Goal: Check status: Check status

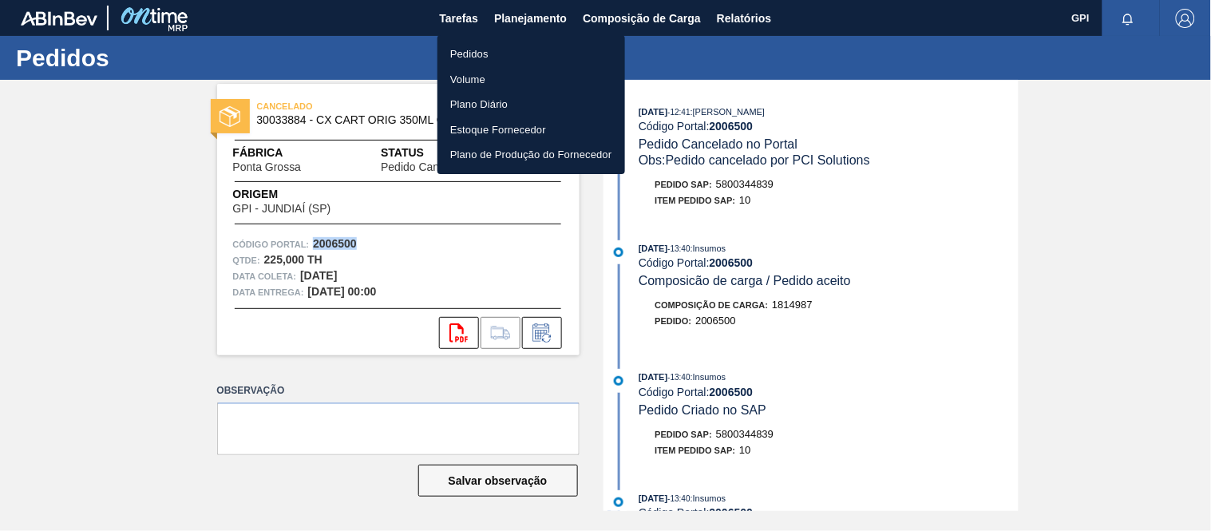
click at [482, 42] on li "Pedidos" at bounding box center [531, 55] width 188 height 26
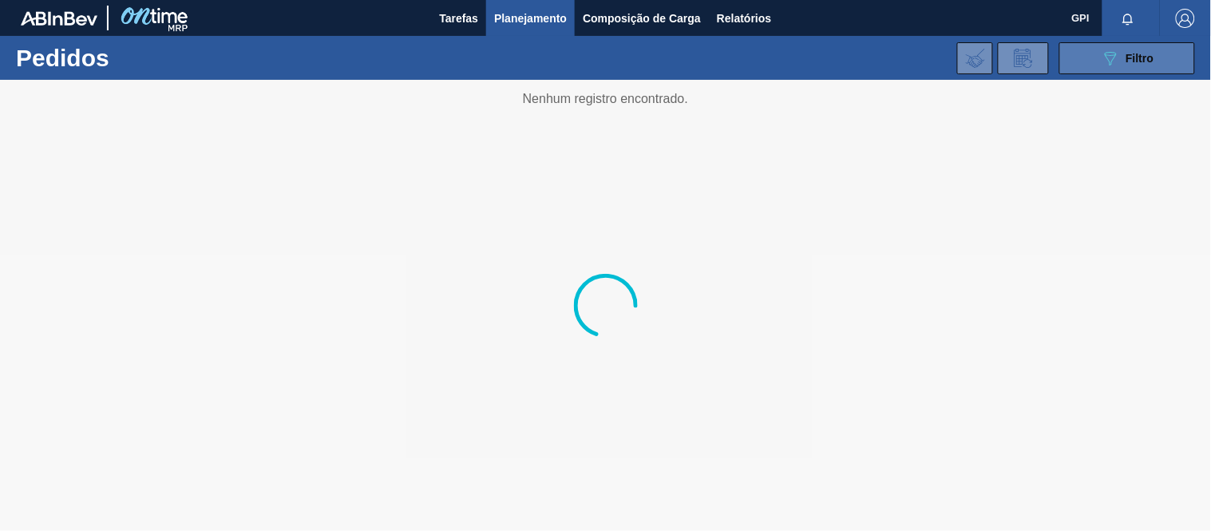
click at [1083, 54] on button "089F7B8B-B2A5-4AFE-B5C0-19BA573D28AC Filtro" at bounding box center [1127, 58] width 136 height 32
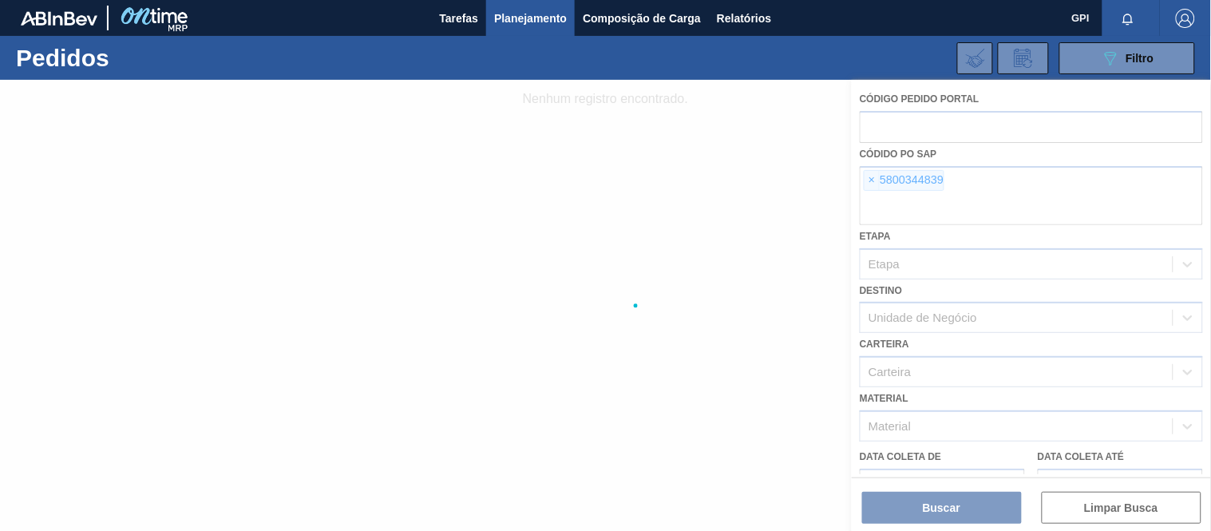
click at [875, 176] on div at bounding box center [605, 305] width 1211 height 451
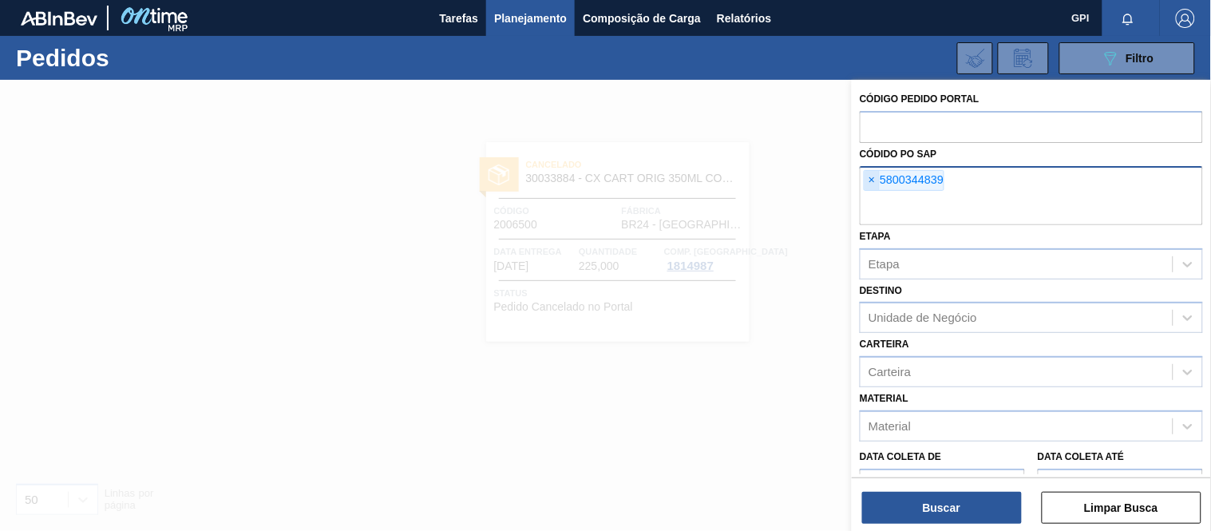
click at [872, 180] on span "×" at bounding box center [871, 180] width 15 height 19
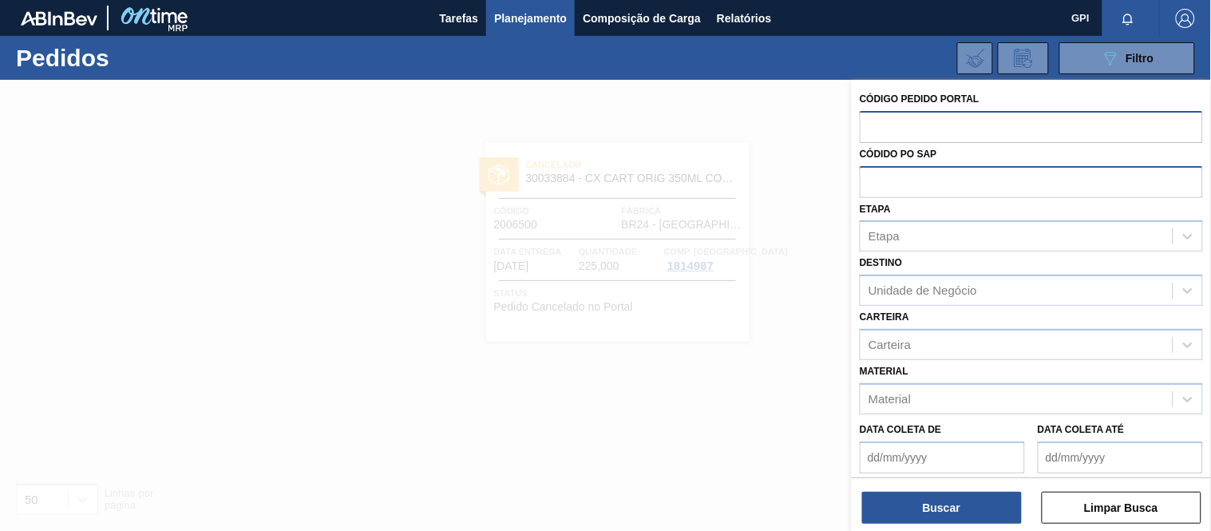
click at [880, 124] on input "text" at bounding box center [1031, 126] width 343 height 30
paste input "2004918"
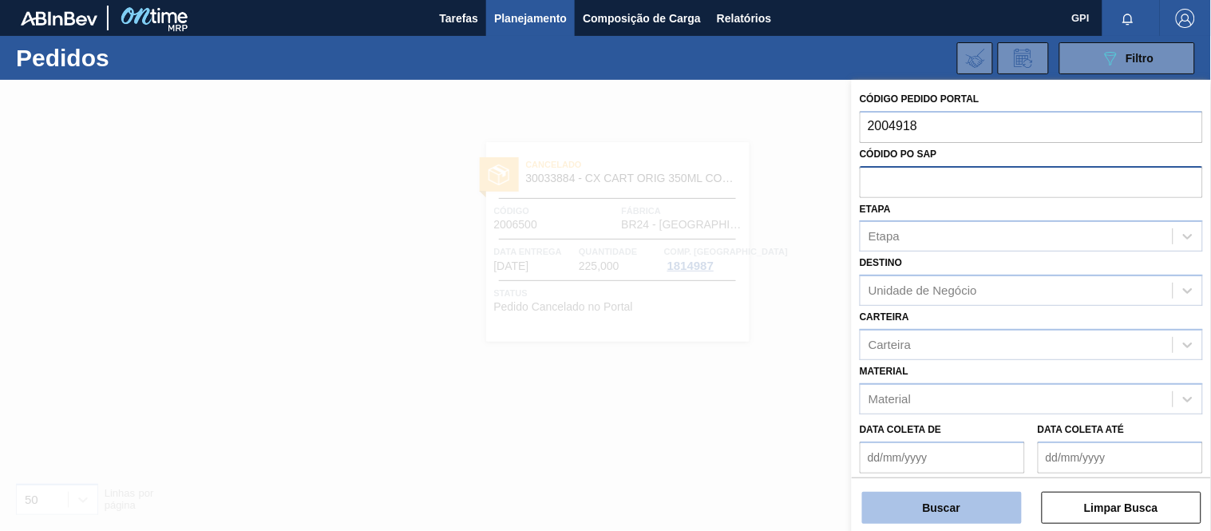
type input "2004918"
click at [939, 504] on button "Buscar" at bounding box center [942, 508] width 160 height 32
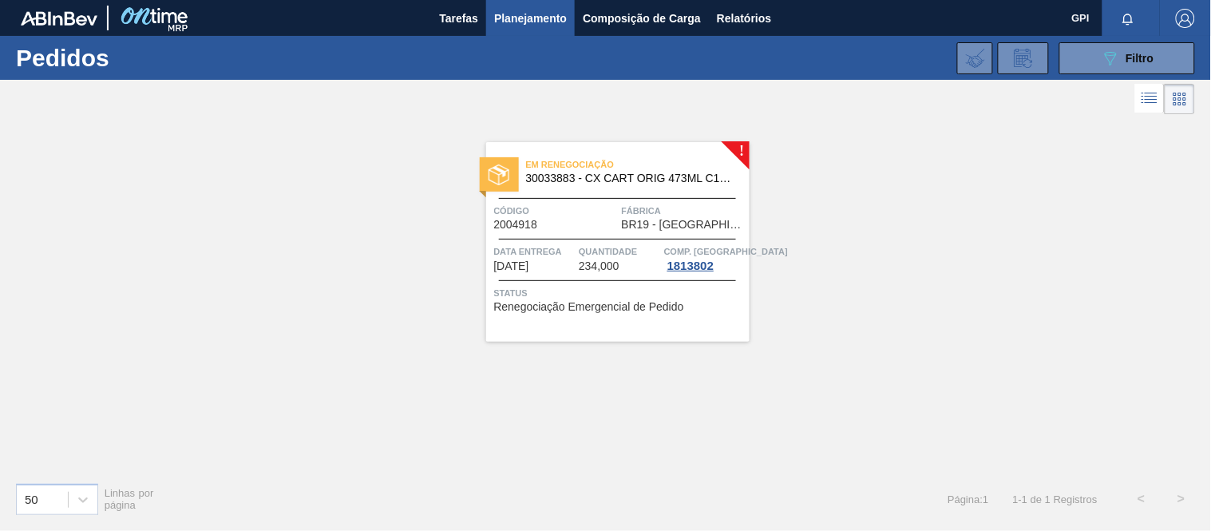
click at [611, 212] on span "Código" at bounding box center [556, 211] width 124 height 16
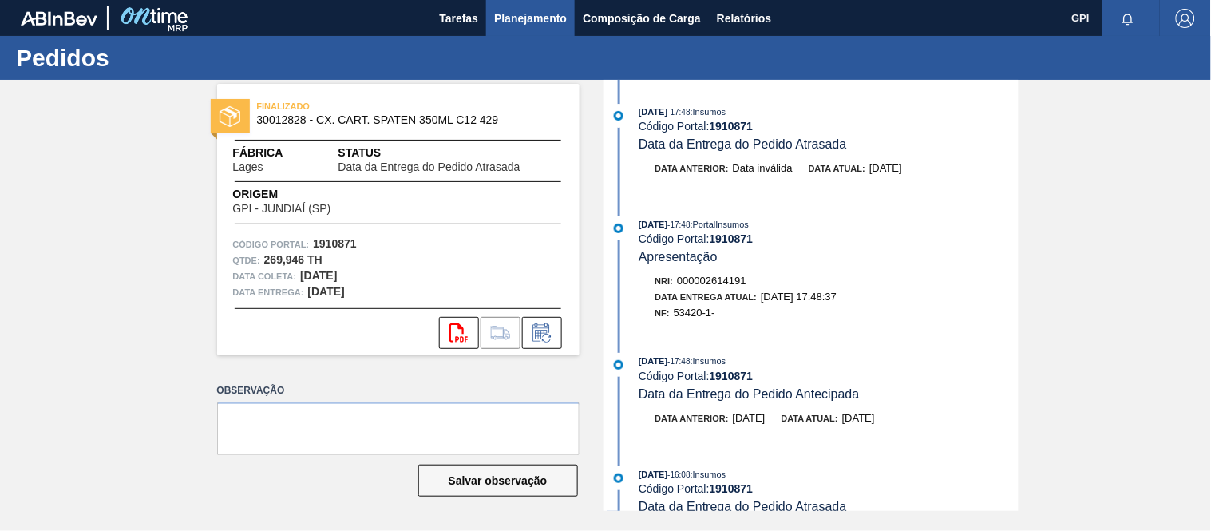
click at [508, 30] on button "Planejamento" at bounding box center [530, 18] width 89 height 36
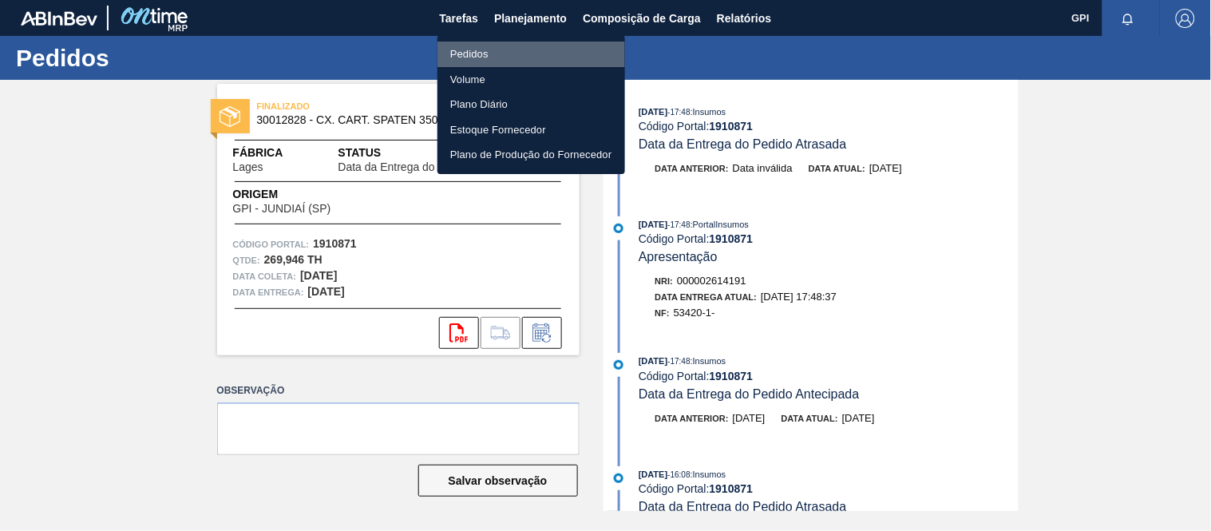
click at [488, 45] on li "Pedidos" at bounding box center [531, 55] width 188 height 26
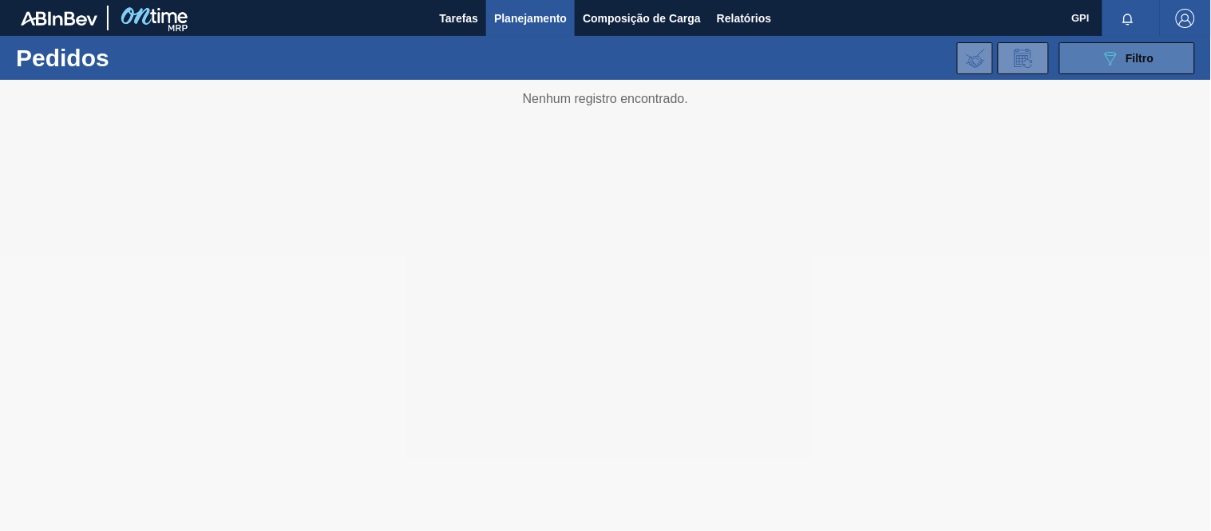
click at [1086, 62] on button "089F7B8B-B2A5-4AFE-B5C0-19BA573D28AC Filtro" at bounding box center [1127, 58] width 136 height 32
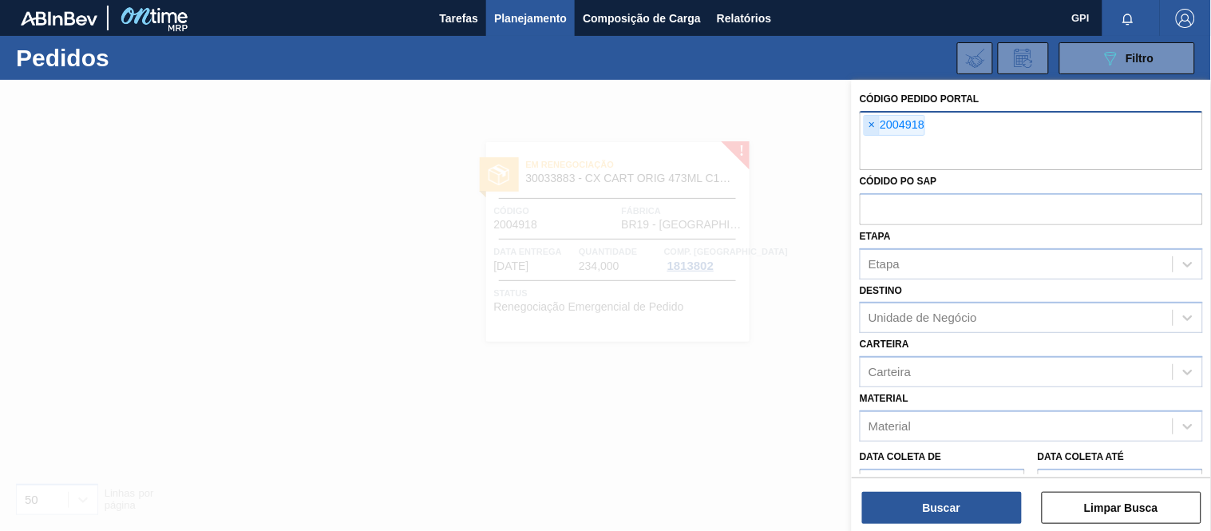
click at [876, 121] on span "×" at bounding box center [871, 125] width 15 height 19
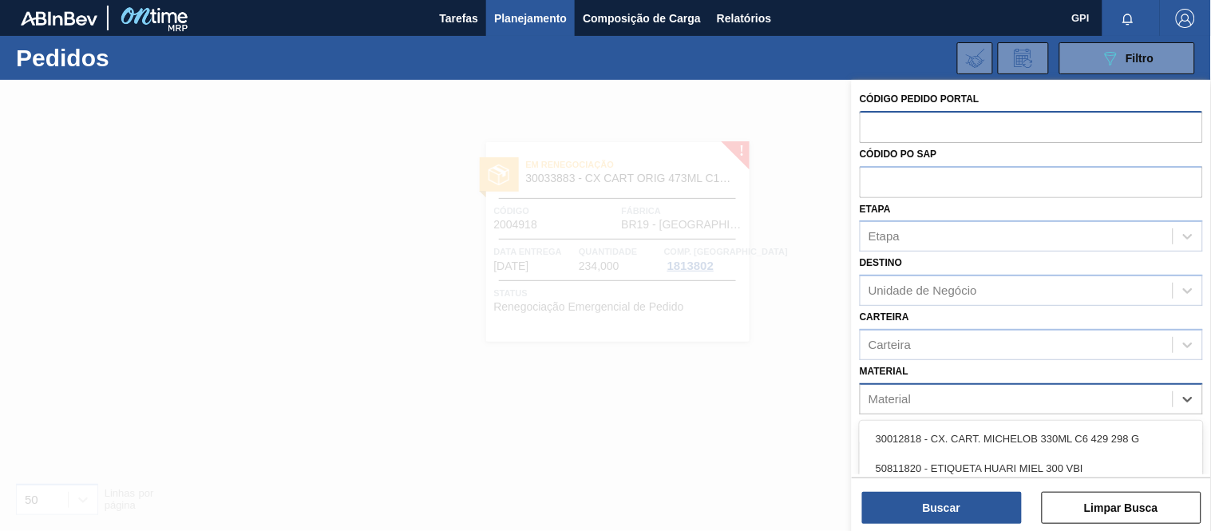
click at [1036, 400] on div "Material" at bounding box center [1016, 398] width 312 height 23
paste input "30029055"
type input "30029055"
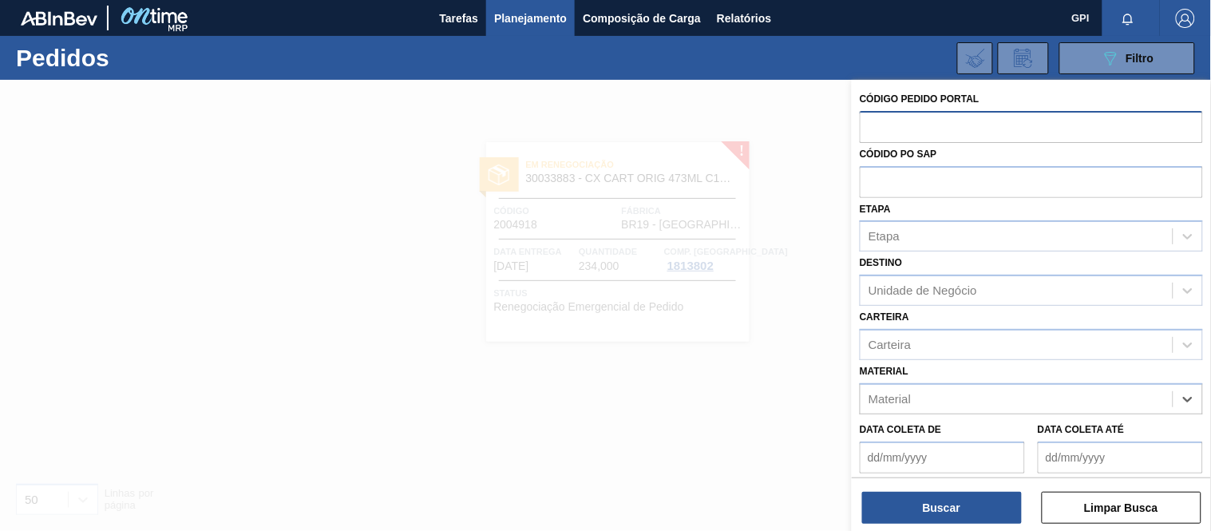
click at [440, 351] on div at bounding box center [605, 345] width 1211 height 531
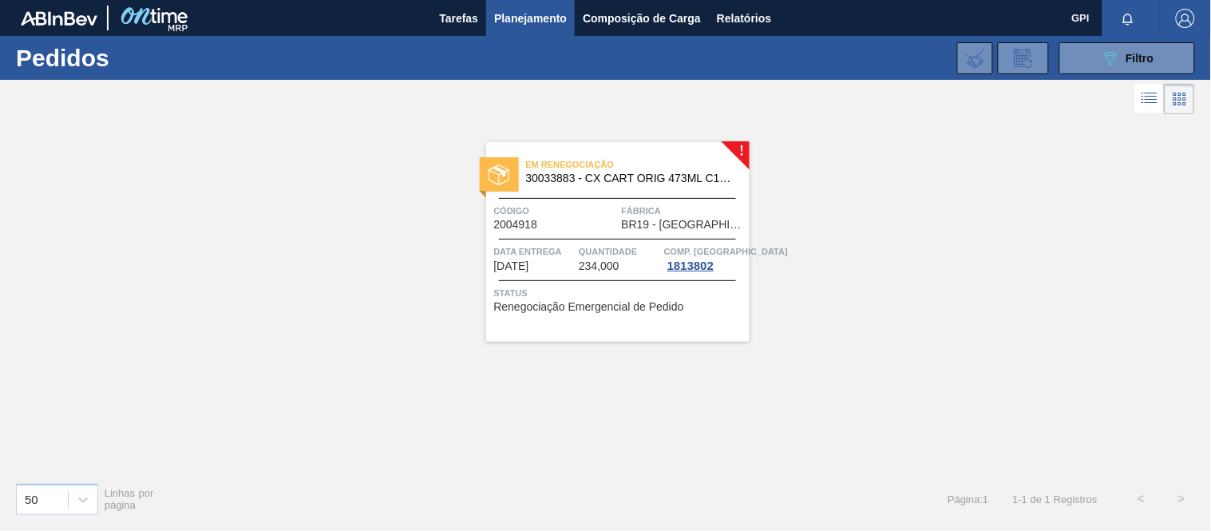
click at [571, 243] on span "Data entrega" at bounding box center [534, 251] width 81 height 16
click at [1071, 59] on button "089F7B8B-B2A5-4AFE-B5C0-19BA573D28AC Filtro" at bounding box center [1127, 58] width 136 height 32
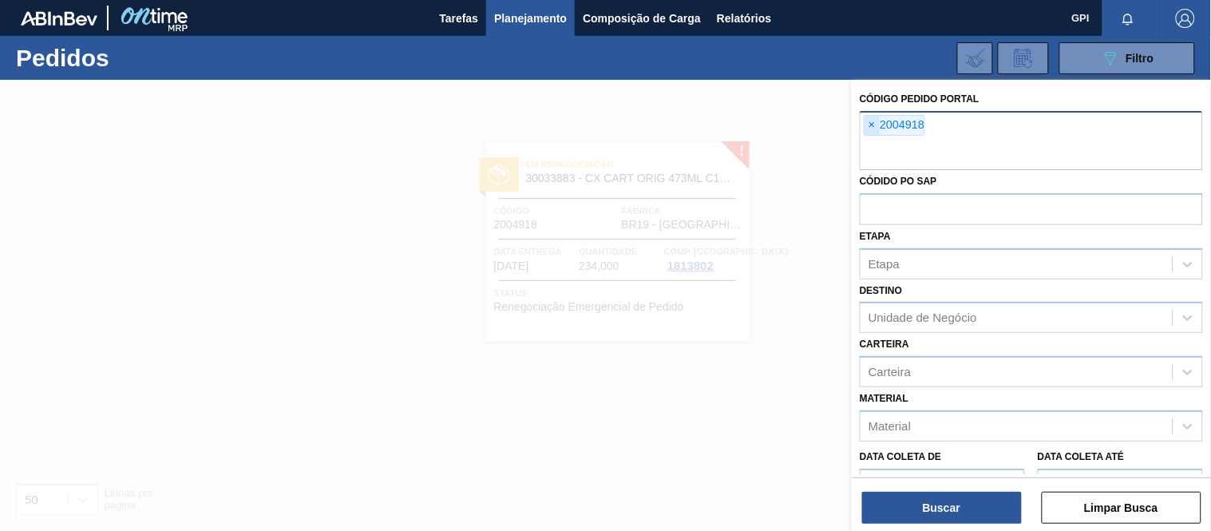
click at [868, 120] on span "×" at bounding box center [871, 125] width 15 height 19
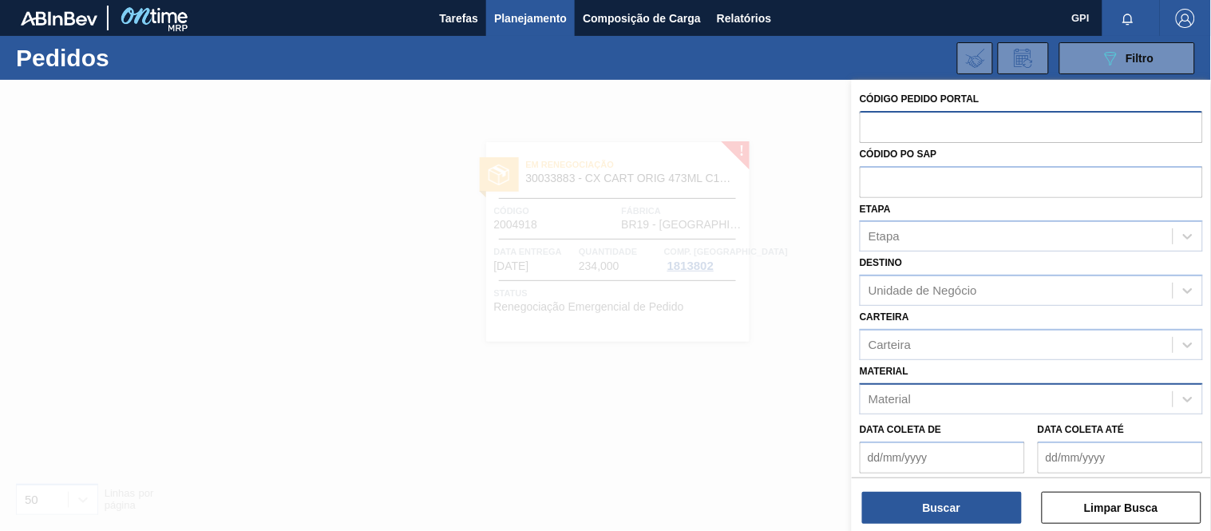
click at [931, 397] on div "Material" at bounding box center [1016, 398] width 312 height 23
paste input "30029055"
type input "30029055"
click at [629, 358] on div at bounding box center [605, 345] width 1211 height 531
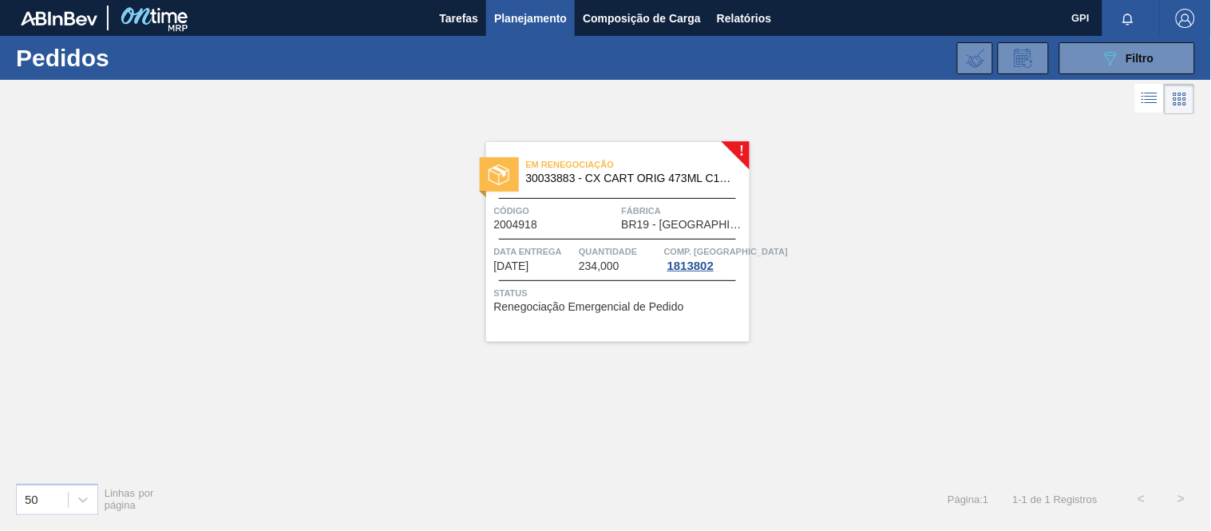
click at [583, 208] on span "Código" at bounding box center [556, 211] width 124 height 16
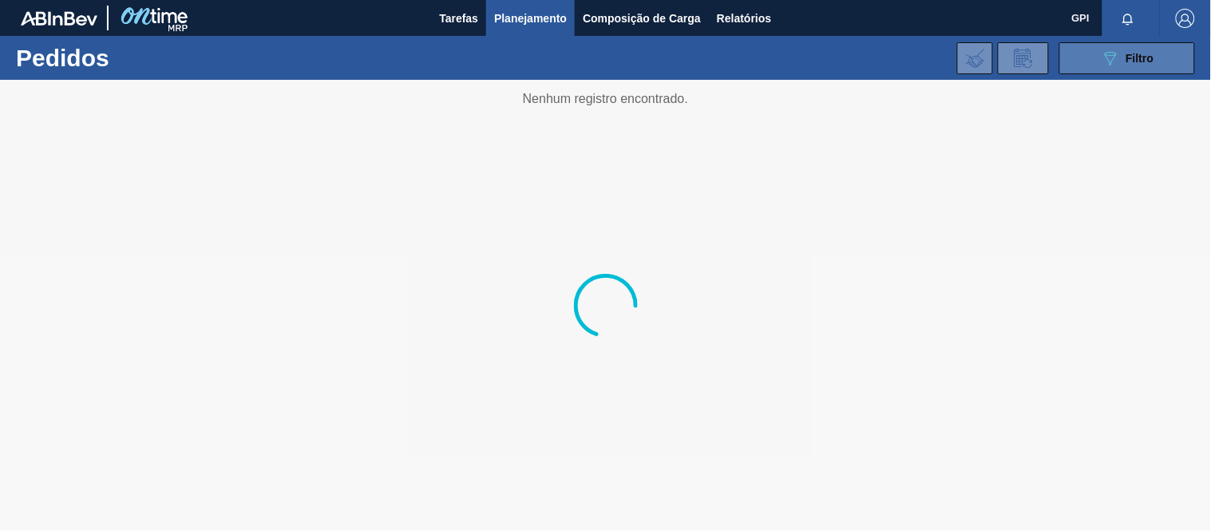
click at [1141, 59] on span "Filtro" at bounding box center [1140, 58] width 28 height 13
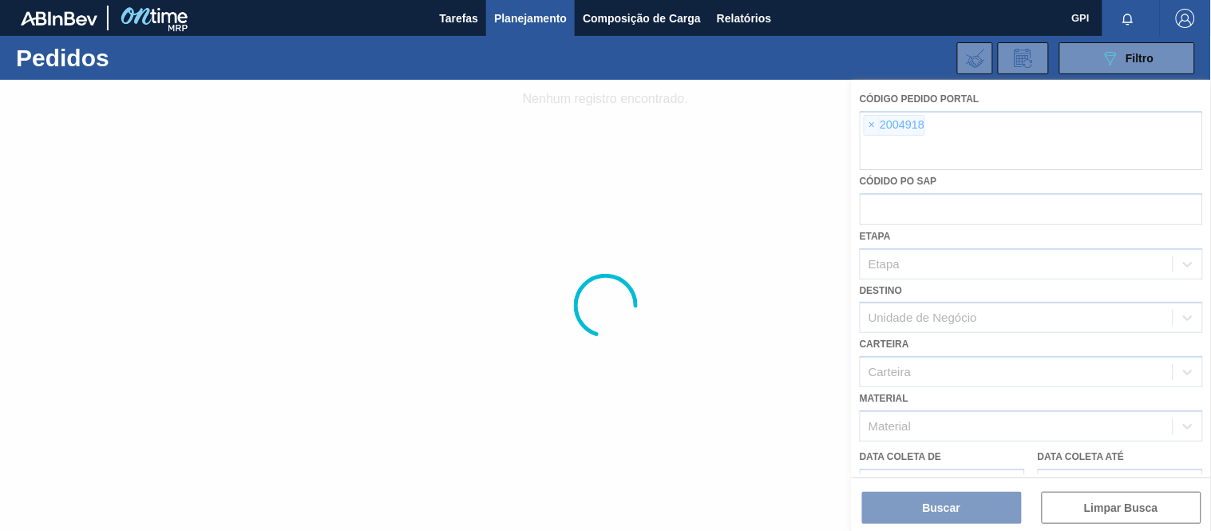
click at [875, 121] on div at bounding box center [605, 305] width 1211 height 451
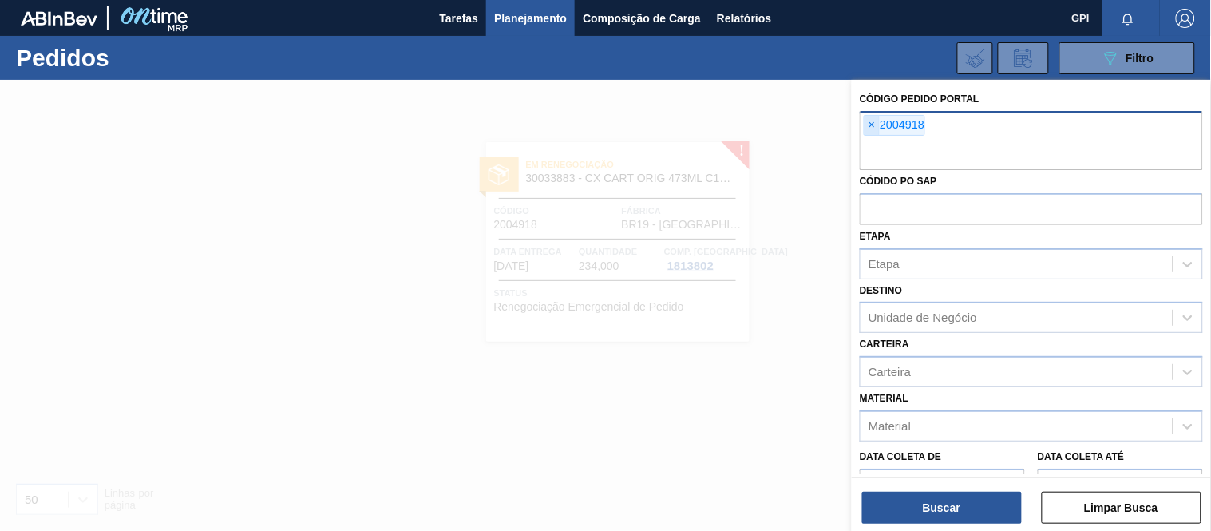
click at [872, 123] on span "×" at bounding box center [871, 125] width 15 height 19
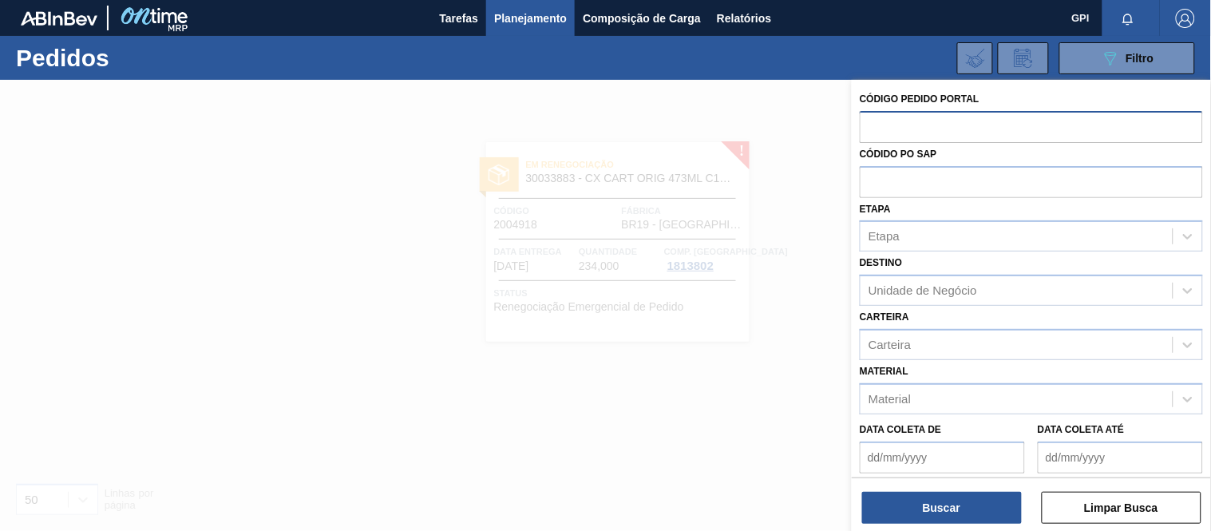
paste input "1986533"
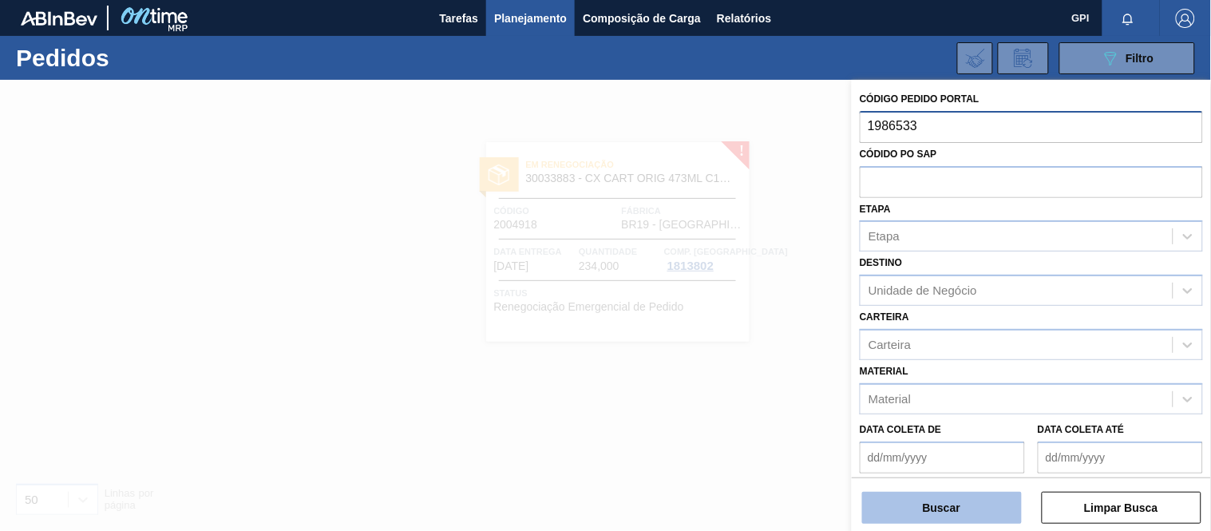
type input "1986533"
click at [939, 501] on button "Buscar" at bounding box center [942, 508] width 160 height 32
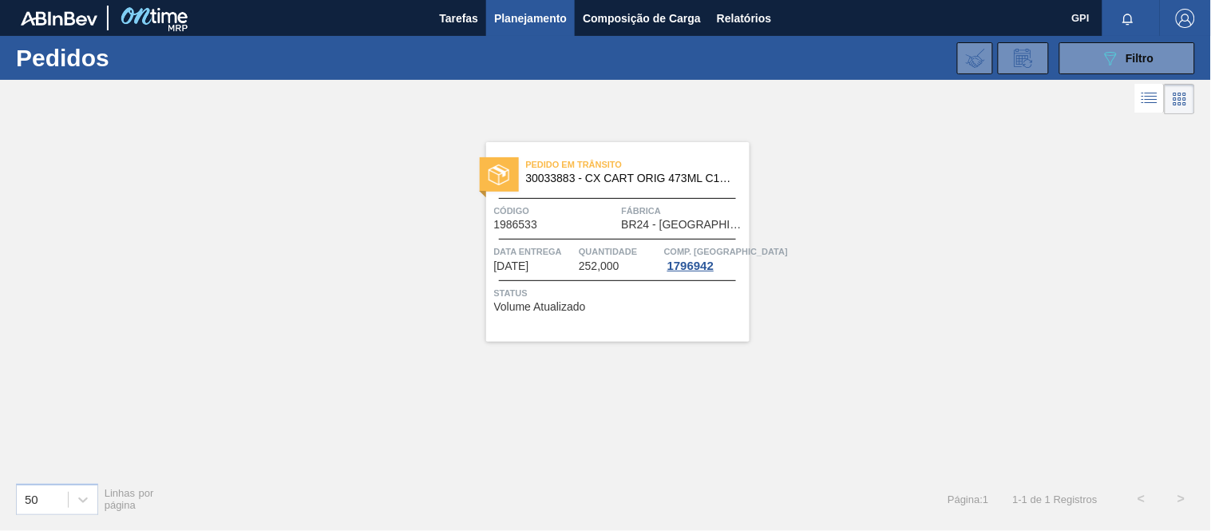
click at [607, 231] on div "Pedido em Trânsito 30033883 - CX CART ORIG 473ML C12 SLK NIV24 Código 1986533 F…" at bounding box center [617, 242] width 263 height 200
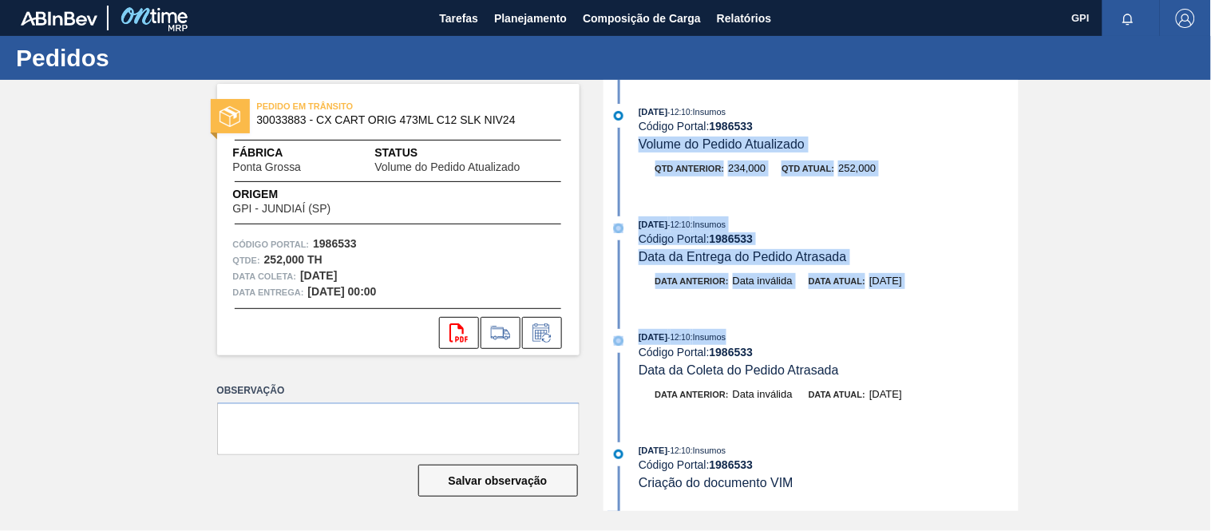
drag, startPoint x: 1016, startPoint y: 125, endPoint x: 1018, endPoint y: 347, distance: 222.7
click at [1018, 347] on div "18/08/2025 - 12:10 : Insumos Código Portal: 1986533 Volume do Pedido Atualizado…" at bounding box center [812, 295] width 411 height 431
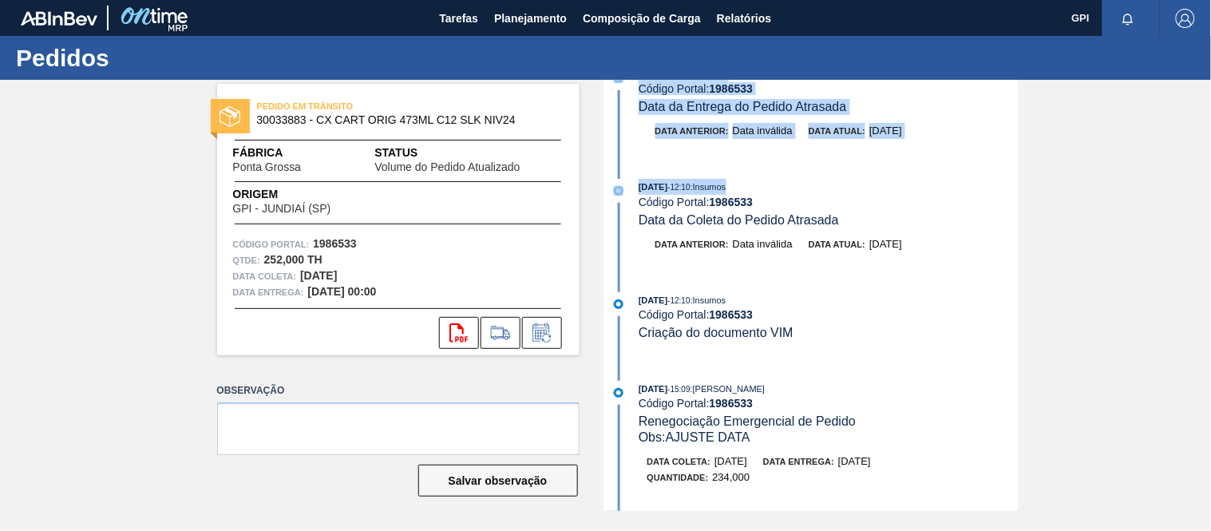
scroll to position [163, 0]
